Goal: Information Seeking & Learning: Understand process/instructions

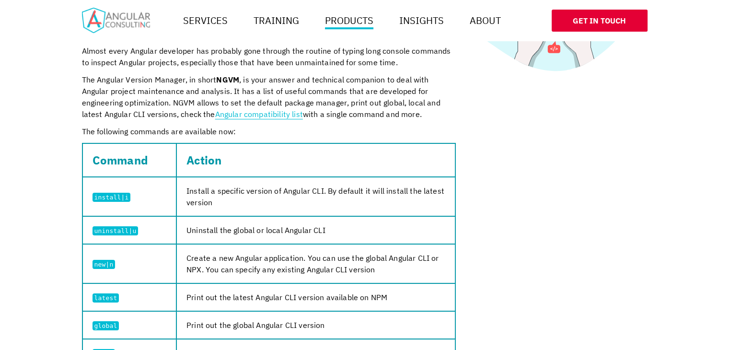
scroll to position [268, 0]
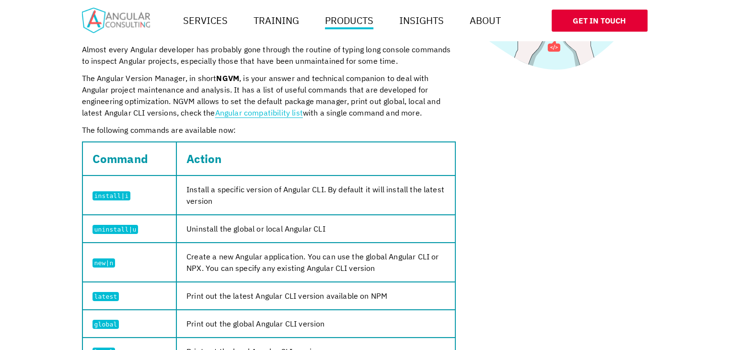
click at [111, 196] on code "install|i" at bounding box center [112, 195] width 38 height 9
click at [113, 229] on code "uninstall|u" at bounding box center [116, 229] width 46 height 9
click at [100, 263] on code "new|n" at bounding box center [104, 262] width 23 height 9
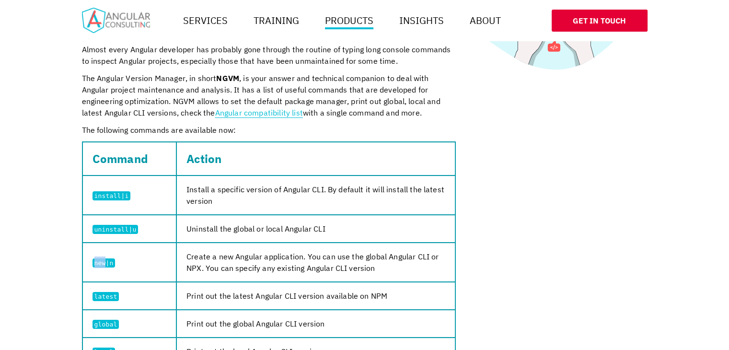
click at [100, 263] on code "new|n" at bounding box center [104, 262] width 23 height 9
click at [106, 295] on code "latest" at bounding box center [106, 296] width 27 height 9
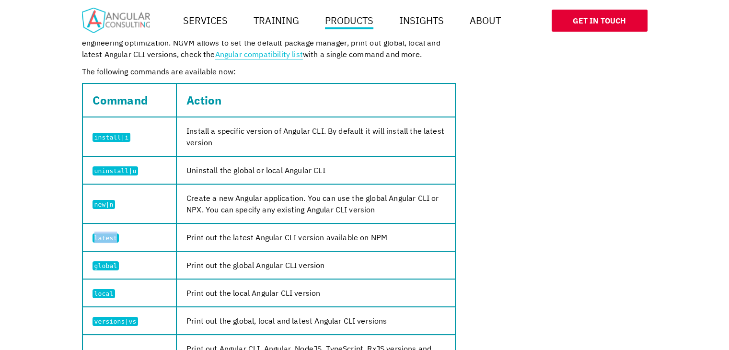
scroll to position [332, 0]
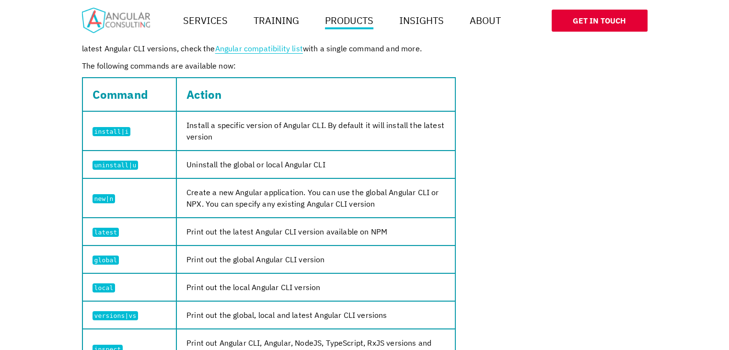
click at [108, 260] on code "global" at bounding box center [106, 260] width 27 height 9
click at [100, 286] on code "local" at bounding box center [104, 287] width 23 height 9
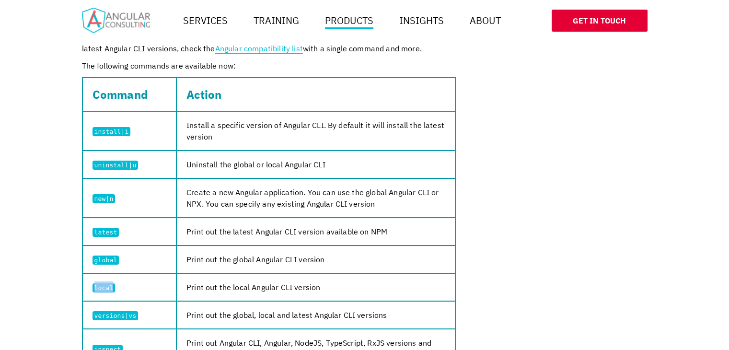
click at [100, 286] on code "local" at bounding box center [104, 287] width 23 height 9
click at [113, 314] on code "versions|vs" at bounding box center [116, 315] width 46 height 9
click at [113, 314] on tbody "install|i Install a specific version of Angular CLI. By default it will install…" at bounding box center [268, 332] width 373 height 442
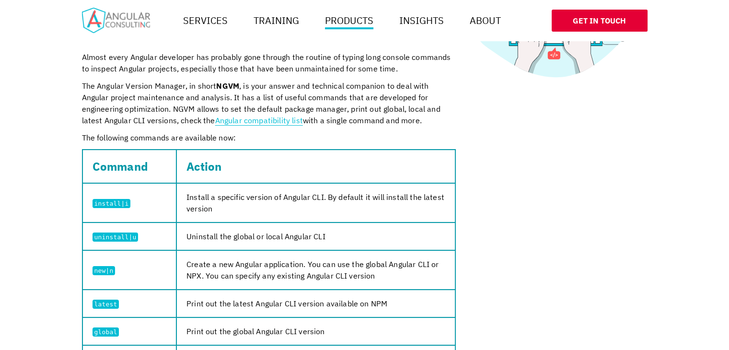
scroll to position [259, 0]
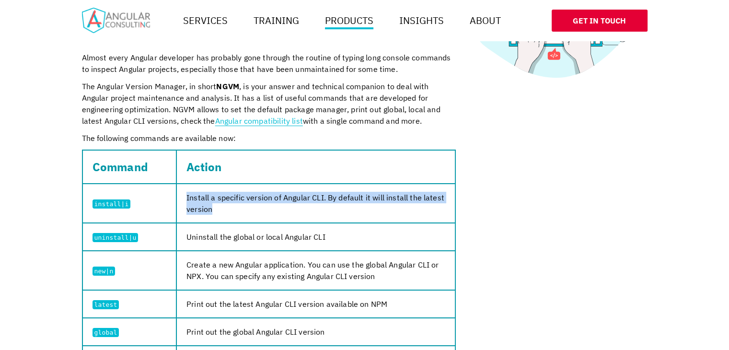
drag, startPoint x: 184, startPoint y: 196, endPoint x: 222, endPoint y: 213, distance: 42.5
click at [222, 213] on td "Install a specific version of Angular CLI. By default it will install the lates…" at bounding box center [315, 203] width 279 height 39
click at [188, 198] on td "Install a specific version of Angular CLI. By default it will install the lates…" at bounding box center [315, 203] width 279 height 39
drag, startPoint x: 188, startPoint y: 198, endPoint x: 205, endPoint y: 213, distance: 22.8
click at [205, 213] on td "Install a specific version of Angular CLI. By default it will install the lates…" at bounding box center [315, 203] width 279 height 39
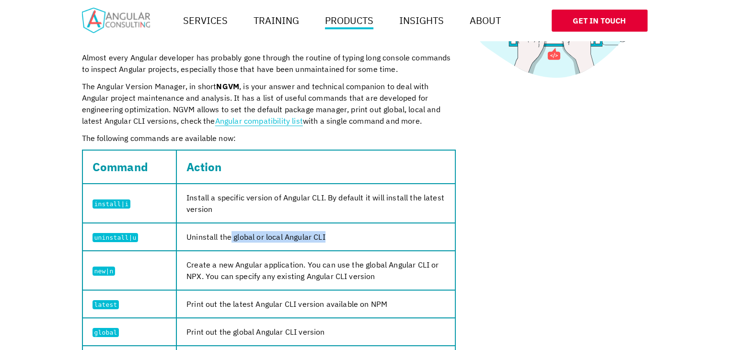
drag, startPoint x: 226, startPoint y: 235, endPoint x: 327, endPoint y: 238, distance: 101.7
click at [327, 238] on td "Uninstall the global or local Angular CLI" at bounding box center [315, 237] width 279 height 28
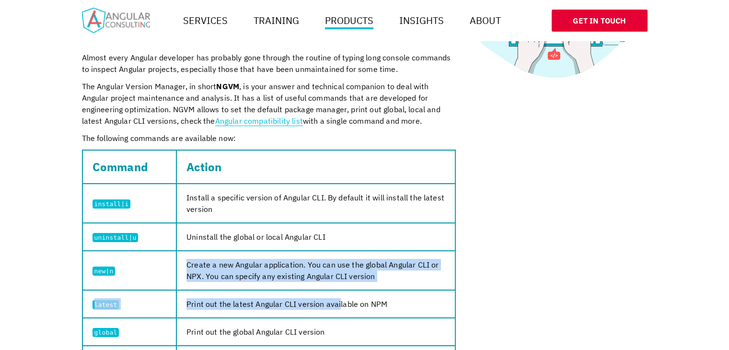
drag, startPoint x: 184, startPoint y: 264, endPoint x: 335, endPoint y: 290, distance: 152.8
